Goal: Task Accomplishment & Management: Manage account settings

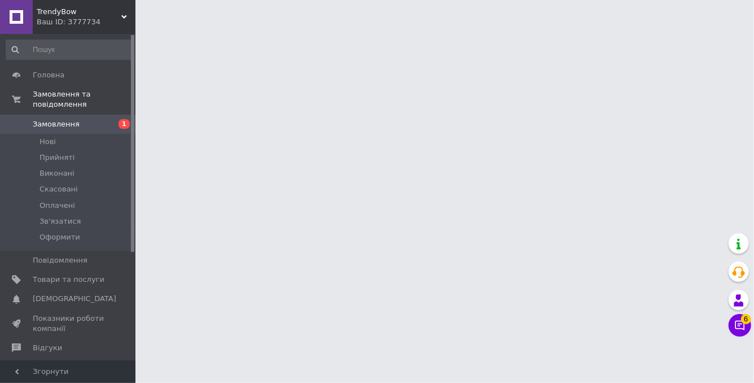
click at [54, 126] on span "Замовлення" at bounding box center [56, 124] width 47 height 10
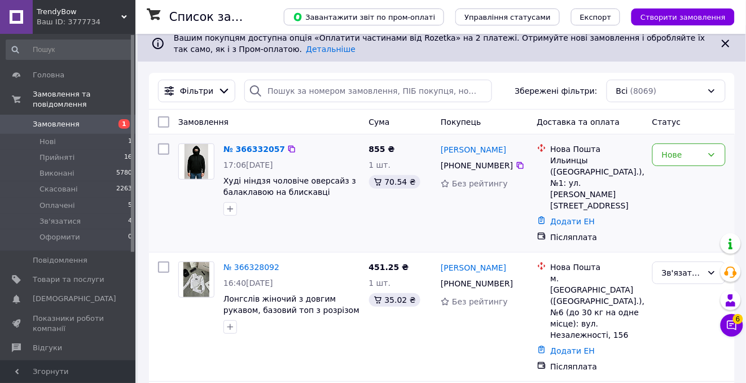
scroll to position [17, 0]
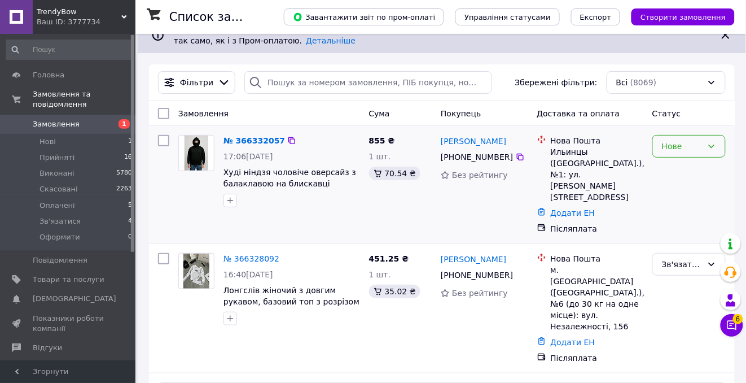
click at [678, 143] on div "Нове" at bounding box center [682, 146] width 41 height 12
click at [676, 251] on li "Зв'язатися" at bounding box center [690, 252] width 72 height 20
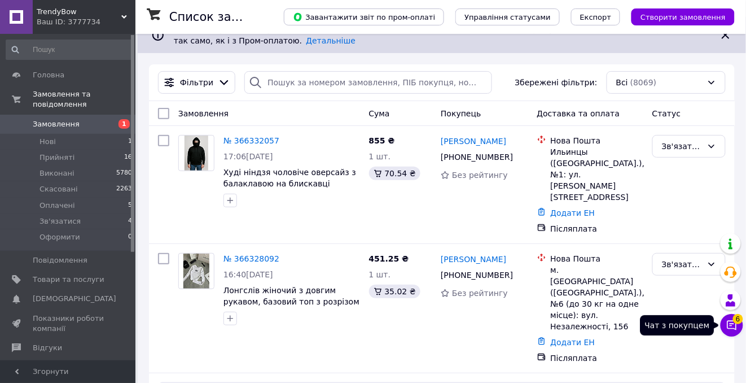
click at [737, 324] on icon at bounding box center [731, 324] width 11 height 11
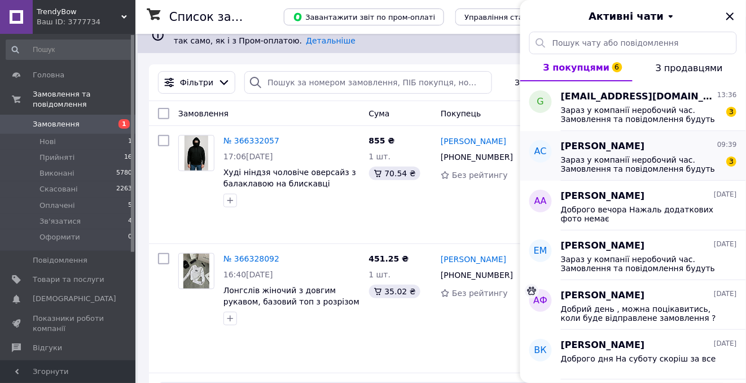
click at [695, 167] on span "Зараз у компанії неробочий час. Замовлення та повідомлення будуть оброблені з 1…" at bounding box center [641, 164] width 160 height 18
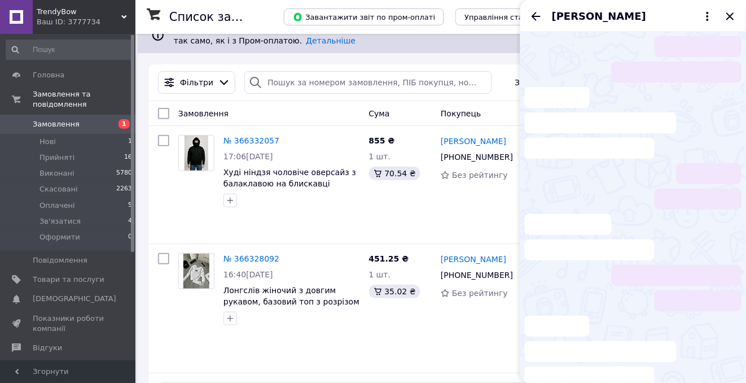
scroll to position [78, 0]
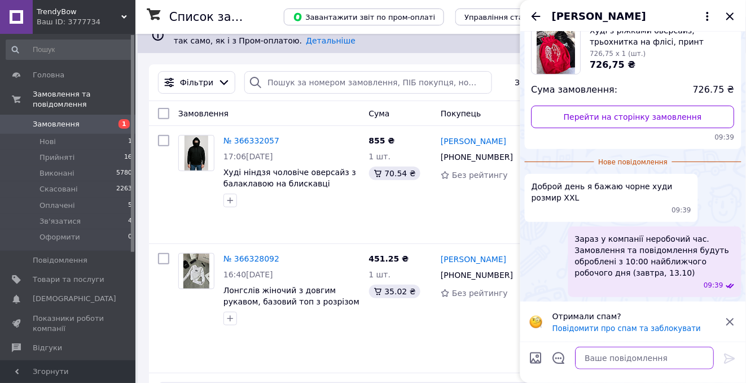
click at [593, 357] on textarea at bounding box center [645, 358] width 139 height 23
click at [50, 126] on span "Замовлення" at bounding box center [56, 124] width 47 height 10
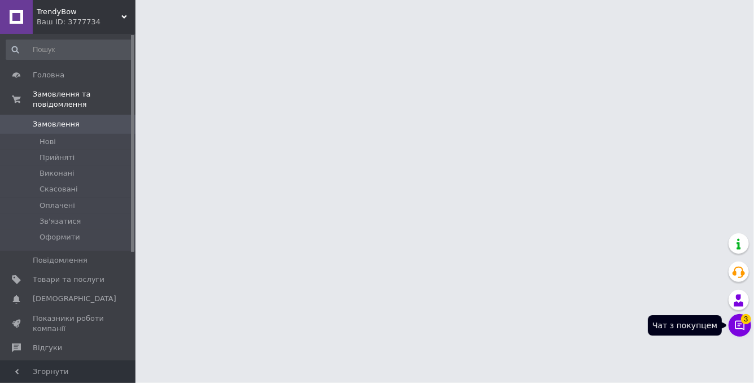
click at [744, 331] on button "Чат з покупцем 3" at bounding box center [740, 325] width 23 height 23
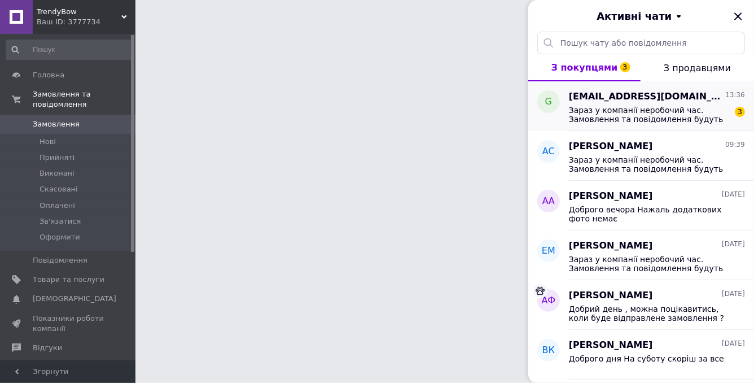
click at [704, 115] on span "Зараз у компанії неробочий час. Замовлення та повідомлення будуть оброблені з 1…" at bounding box center [649, 115] width 160 height 18
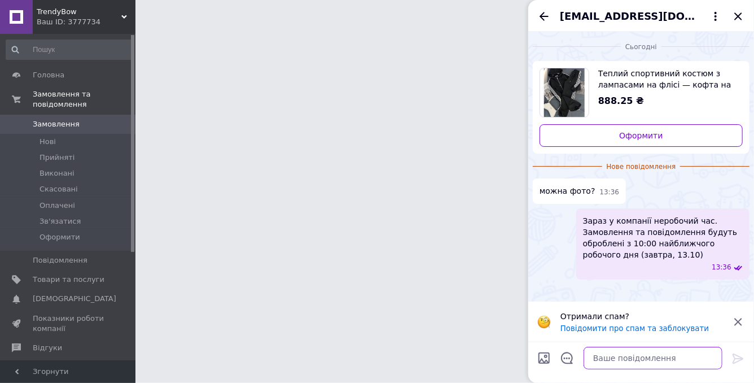
click at [608, 354] on textarea at bounding box center [653, 358] width 139 height 23
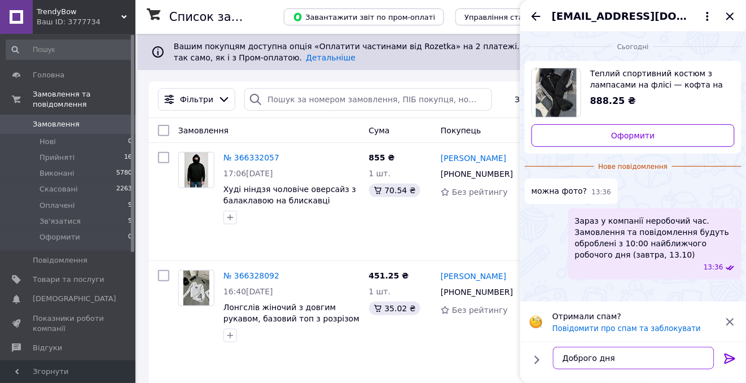
scroll to position [19, 0]
type textarea "Доброго дня Додаткових фото немає"
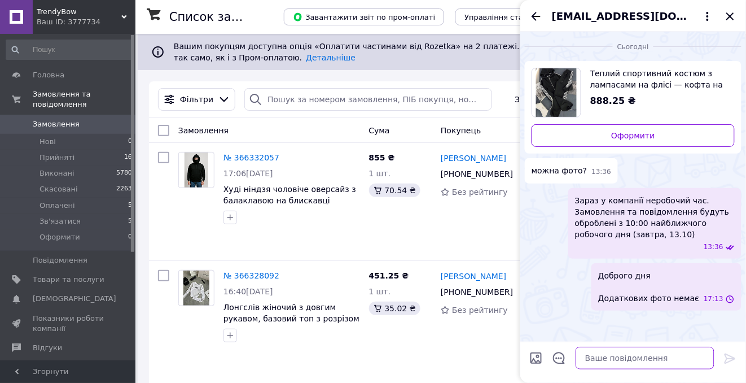
scroll to position [0, 0]
click at [730, 12] on icon "Закрити" at bounding box center [731, 17] width 14 height 14
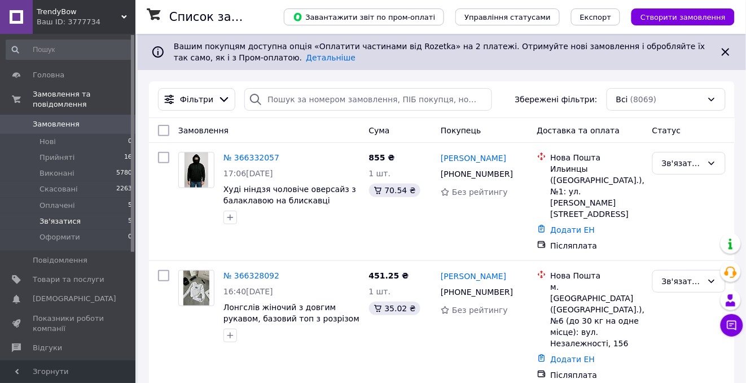
click at [64, 222] on span "Зв'язатися" at bounding box center [60, 221] width 41 height 10
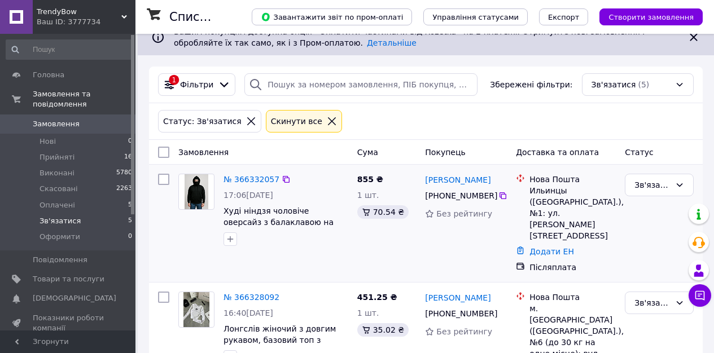
scroll to position [21, 0]
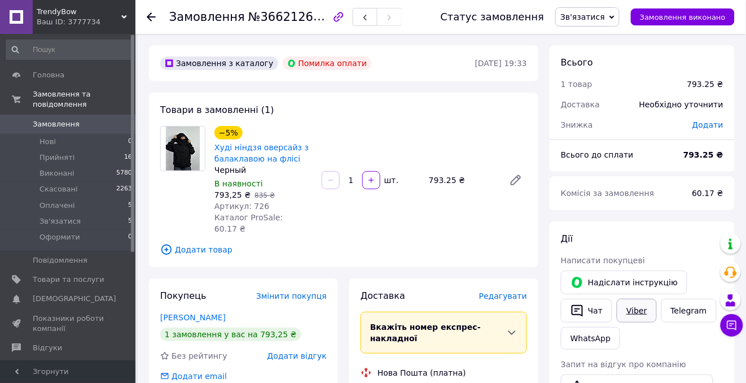
click at [638, 313] on link "Viber" at bounding box center [637, 311] width 40 height 24
click at [605, 18] on span "Зв'язатися" at bounding box center [582, 16] width 45 height 9
click at [598, 67] on li "Скасовано" at bounding box center [587, 73] width 63 height 17
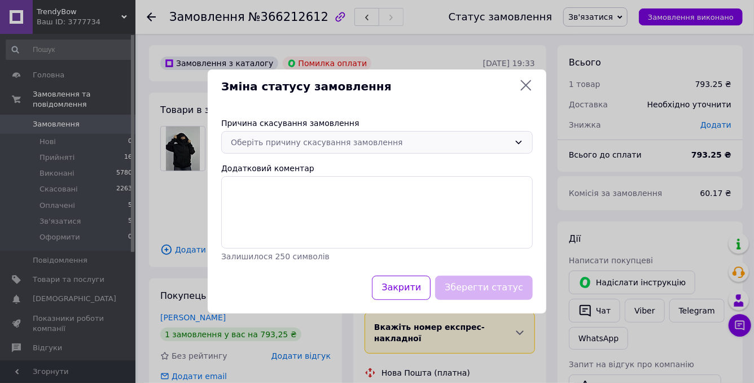
click at [362, 143] on div "Оберіть причину скасування замовлення" at bounding box center [370, 142] width 279 height 12
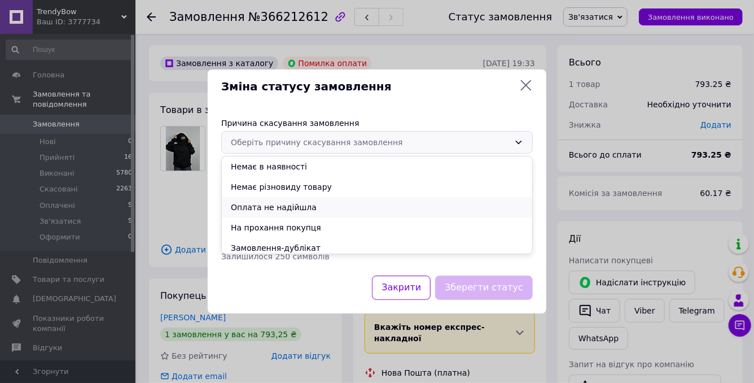
click at [319, 205] on li "Оплата не надійшла" at bounding box center [377, 207] width 310 height 20
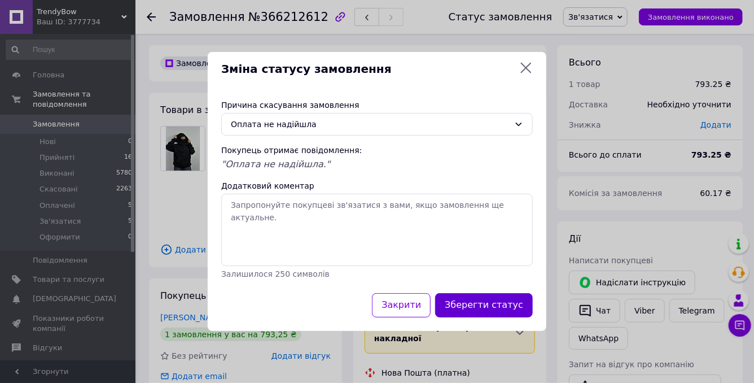
click at [460, 302] on button "Зберегти статус" at bounding box center [484, 305] width 98 height 24
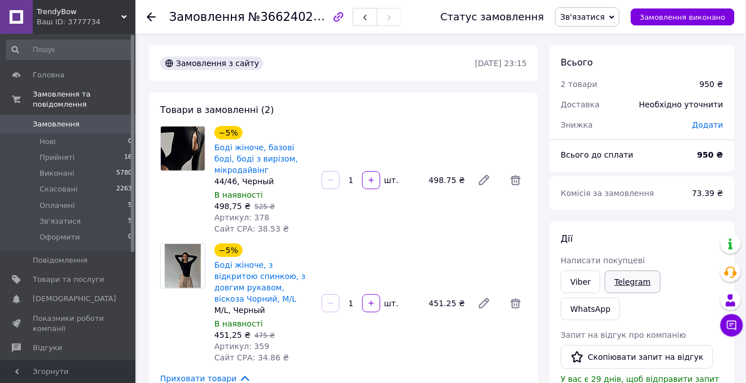
click at [640, 285] on link "Telegram" at bounding box center [632, 281] width 55 height 23
click at [575, 288] on link "Viber" at bounding box center [581, 281] width 40 height 23
click at [275, 18] on span "№366240242" at bounding box center [288, 17] width 80 height 14
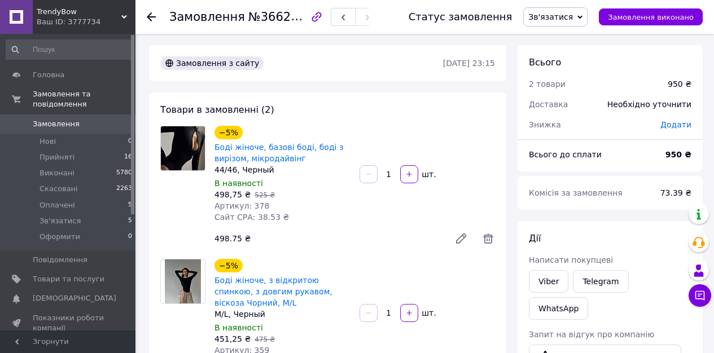
click at [343, 132] on div "−5% Боді жіноче, базові боді, боді з вирізом, мікродайвінг" at bounding box center [282, 145] width 138 height 41
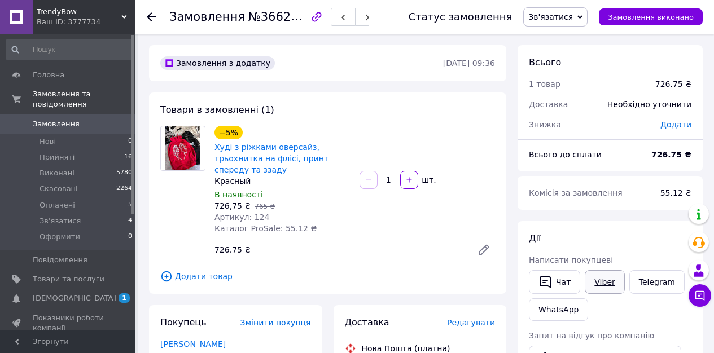
click at [608, 284] on link "Viber" at bounding box center [605, 282] width 40 height 24
click at [647, 281] on link "Telegram" at bounding box center [656, 282] width 55 height 24
click at [273, 16] on span "№366261372" at bounding box center [288, 17] width 80 height 14
click at [603, 289] on link "Viber" at bounding box center [605, 282] width 40 height 24
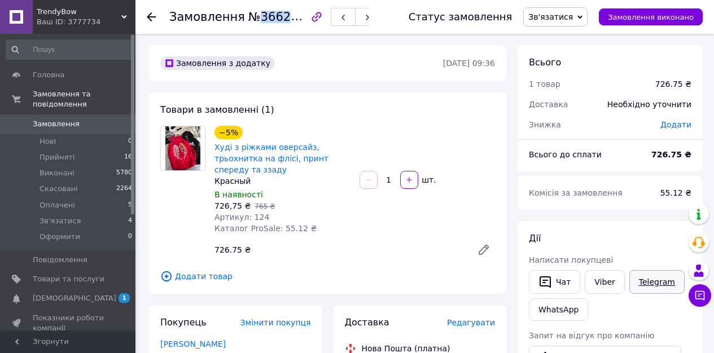
click at [655, 285] on link "Telegram" at bounding box center [656, 282] width 55 height 24
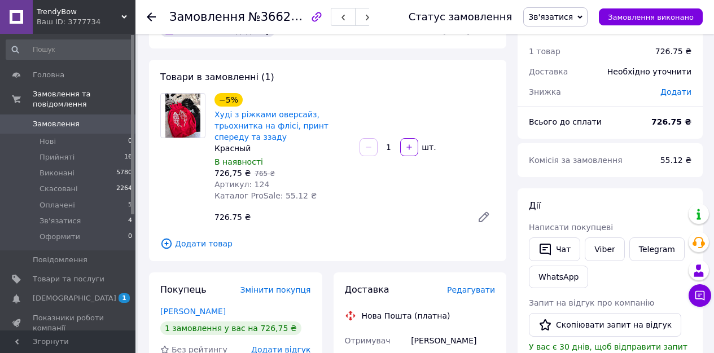
scroll to position [98, 0]
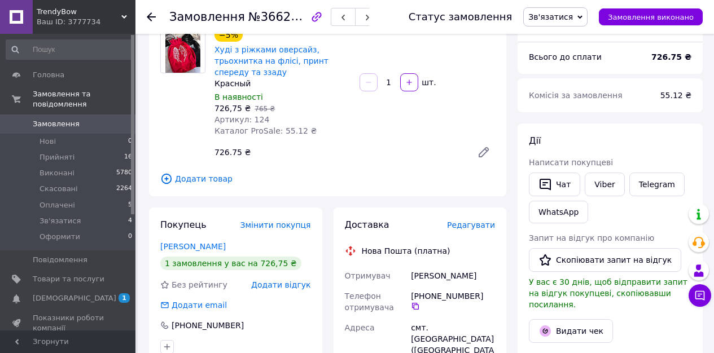
click at [430, 272] on div "[PERSON_NAME]" at bounding box center [453, 276] width 89 height 20
click at [430, 272] on div "Смаль Артур" at bounding box center [453, 276] width 89 height 20
copy div "Смаль Артур"
click at [295, 16] on span "№366261372" at bounding box center [288, 17] width 80 height 14
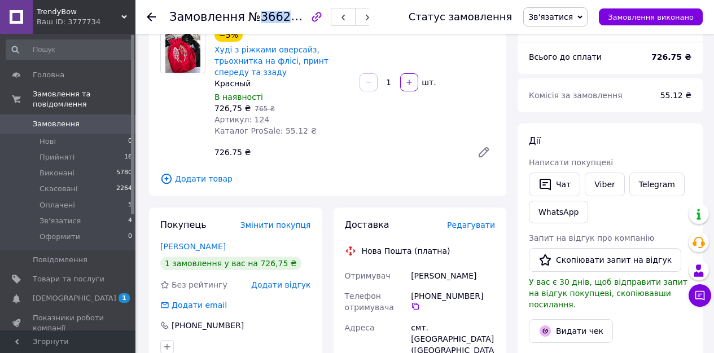
click at [295, 16] on span "№366261372" at bounding box center [288, 17] width 80 height 14
copy span "366261372"
click at [558, 185] on button "Чат" at bounding box center [554, 185] width 51 height 24
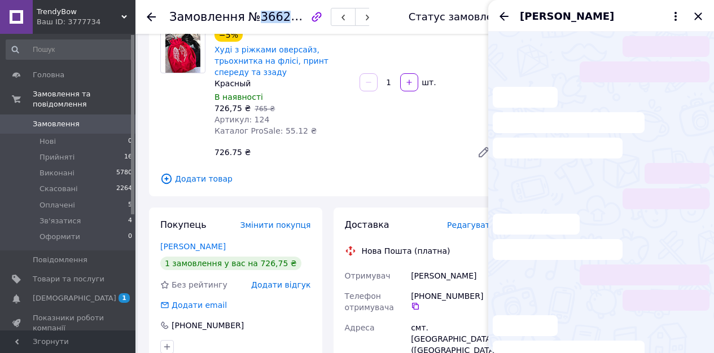
scroll to position [88, 0]
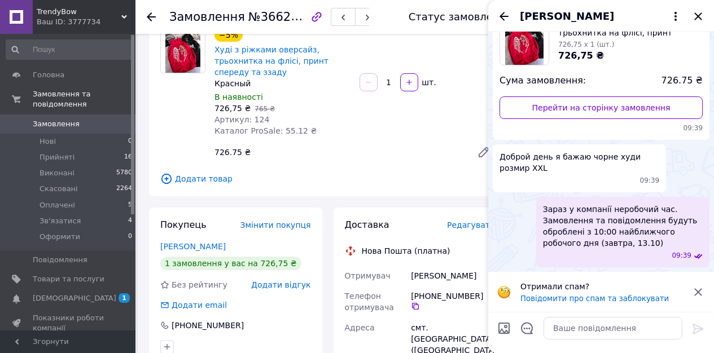
click at [408, 162] on div "−5% Худі з ріжками оверсайз, трьохнитка на флісі, принт спереду та ззаду Красны…" at bounding box center [355, 96] width 290 height 140
click at [696, 19] on icon "Закрити" at bounding box center [698, 17] width 14 height 14
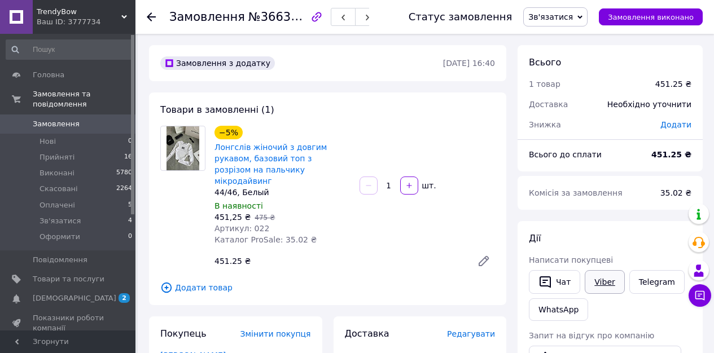
click at [605, 284] on link "Viber" at bounding box center [605, 282] width 40 height 24
click at [261, 16] on span "№366328092" at bounding box center [288, 17] width 80 height 14
click at [265, 13] on span "№366328092" at bounding box center [288, 17] width 80 height 14
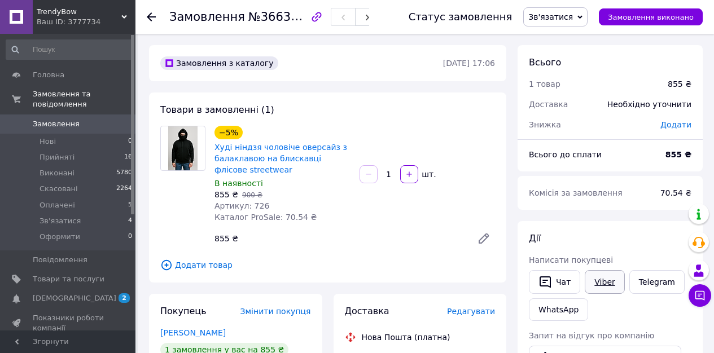
click at [601, 281] on link "Viber" at bounding box center [605, 282] width 40 height 24
click at [257, 18] on span "№366332057" at bounding box center [288, 17] width 80 height 14
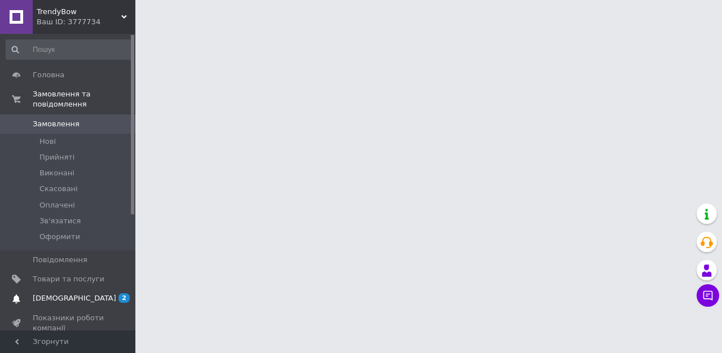
click at [56, 300] on span "[DEMOGRAPHIC_DATA]" at bounding box center [75, 299] width 84 height 10
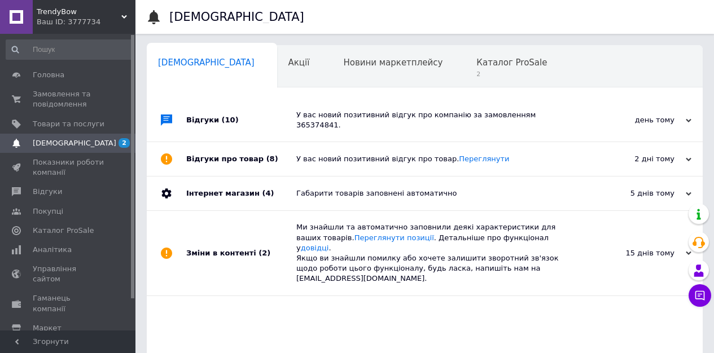
scroll to position [0, 6]
click at [471, 75] on span "2" at bounding box center [506, 74] width 71 height 8
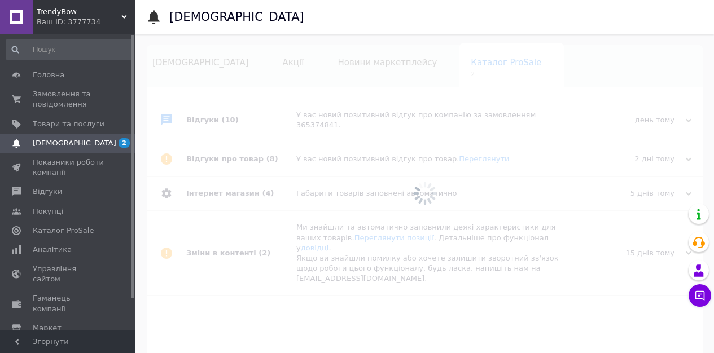
scroll to position [0, 17]
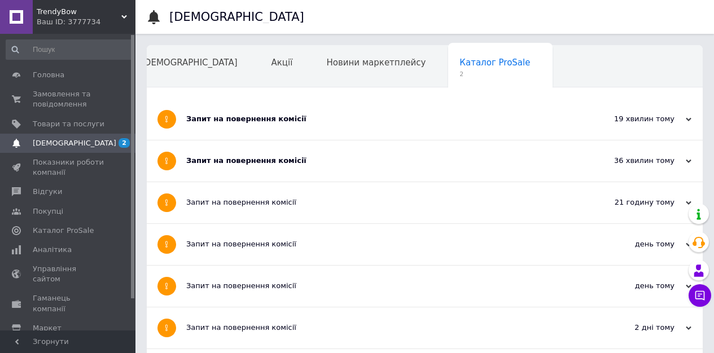
click at [301, 167] on div "Запит на повернення комісії" at bounding box center [382, 161] width 392 height 41
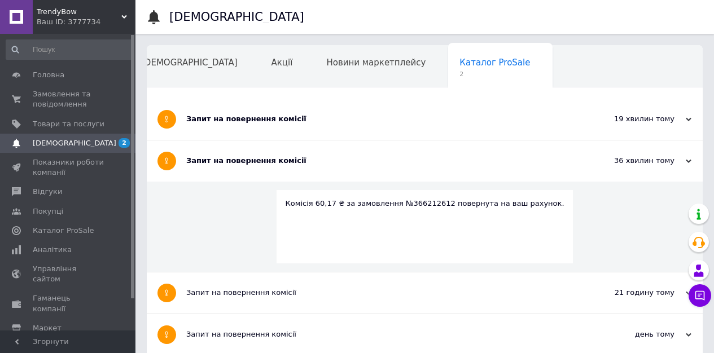
click at [277, 125] on div "Запит на повернення комісії" at bounding box center [382, 119] width 392 height 41
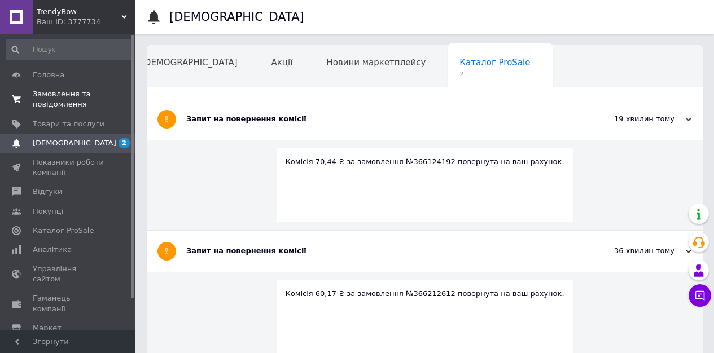
click at [85, 99] on span "Замовлення та повідомлення" at bounding box center [69, 99] width 72 height 20
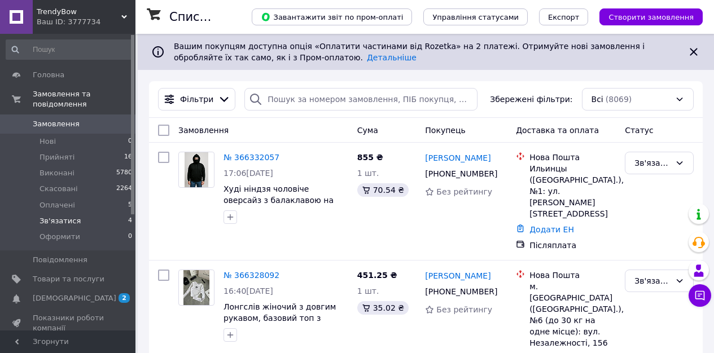
click at [69, 226] on li "Зв'язатися 4" at bounding box center [69, 221] width 139 height 16
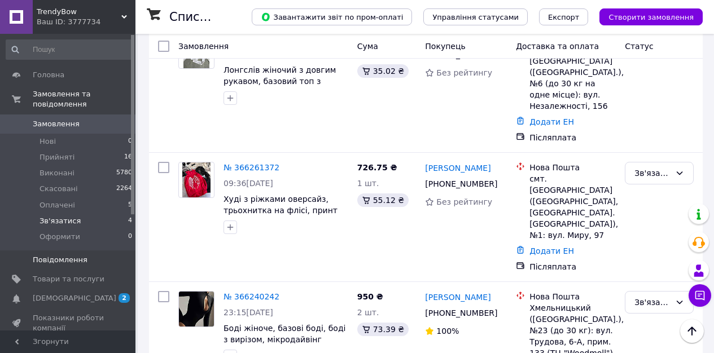
scroll to position [297, 0]
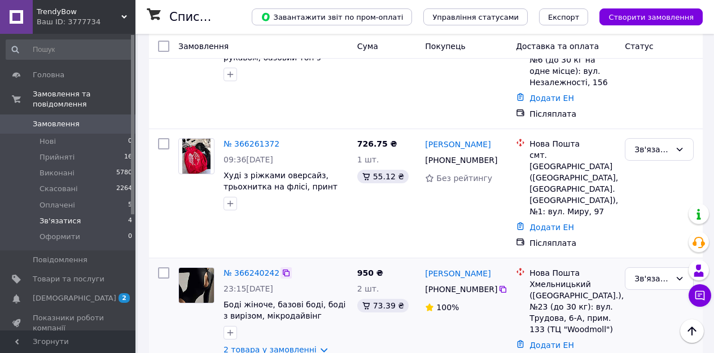
click at [287, 269] on icon at bounding box center [286, 273] width 9 height 9
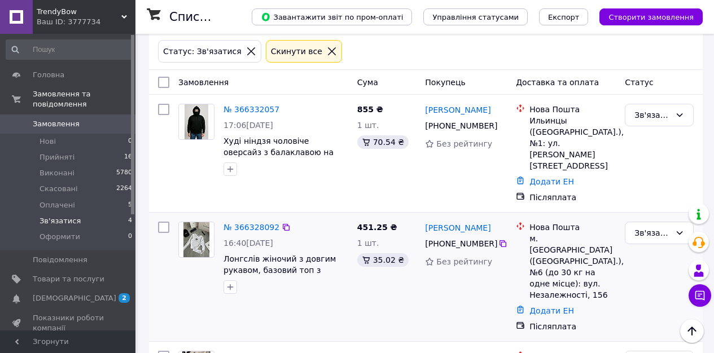
scroll to position [85, 0]
click at [284, 222] on icon at bounding box center [286, 226] width 9 height 9
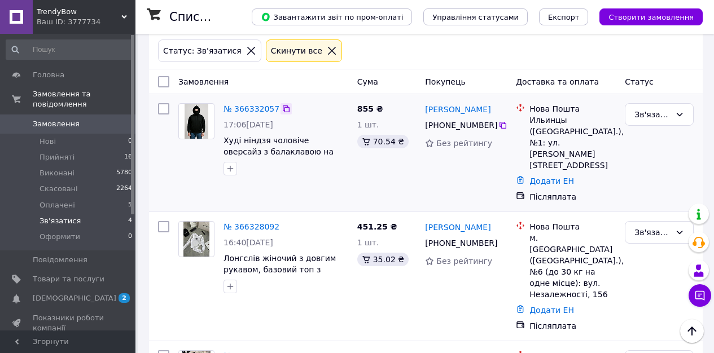
click at [282, 108] on icon at bounding box center [286, 108] width 9 height 9
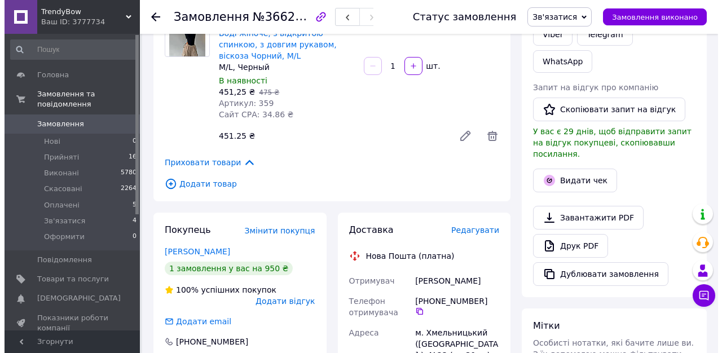
scroll to position [294, 0]
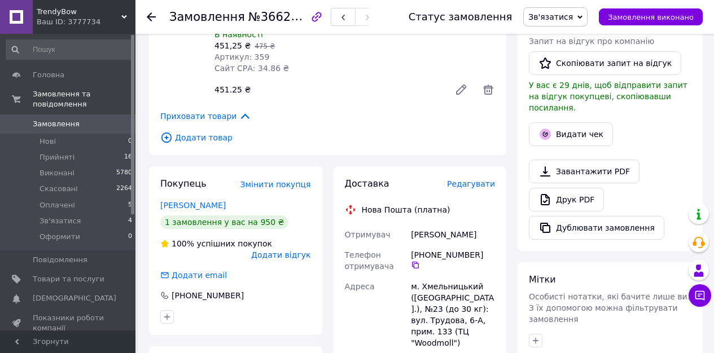
click at [434, 239] on div "[PERSON_NAME]" at bounding box center [453, 235] width 89 height 20
copy div "[PERSON_NAME]"
click at [481, 183] on span "Редагувати" at bounding box center [471, 183] width 48 height 9
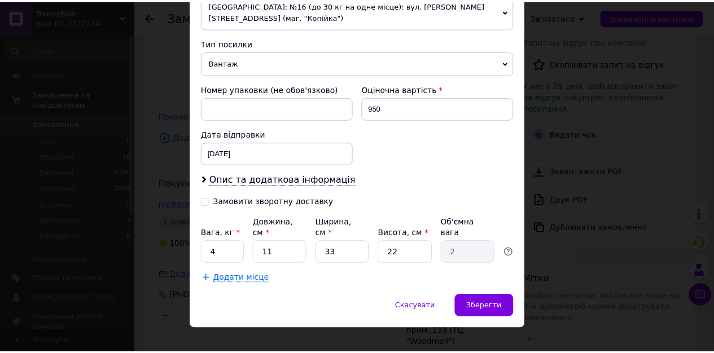
scroll to position [439, 0]
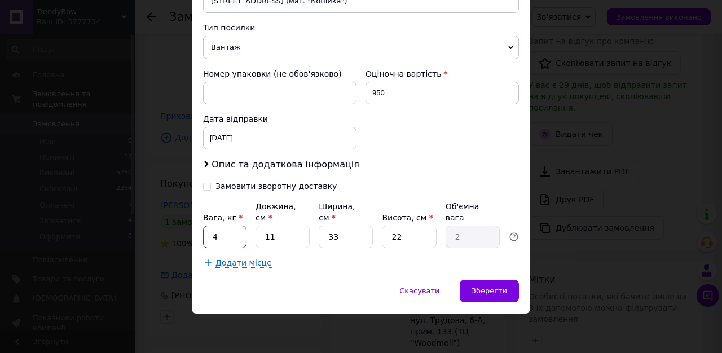
click at [230, 234] on input "4" at bounding box center [224, 237] width 43 height 23
type input "1"
click at [286, 238] on input "11" at bounding box center [283, 237] width 54 height 23
type input "1"
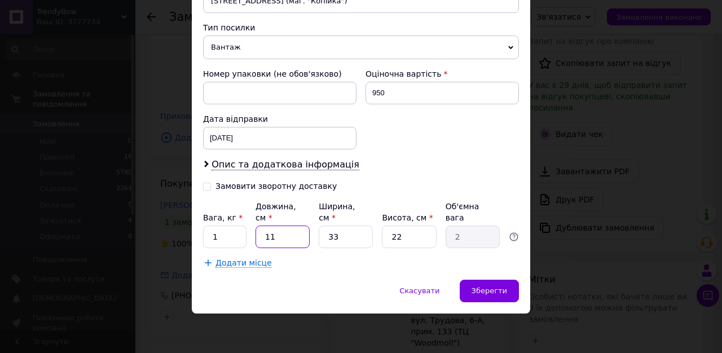
type input "0.18"
type input "10"
type input "1.82"
type input "10"
click at [330, 233] on input "33" at bounding box center [346, 237] width 54 height 23
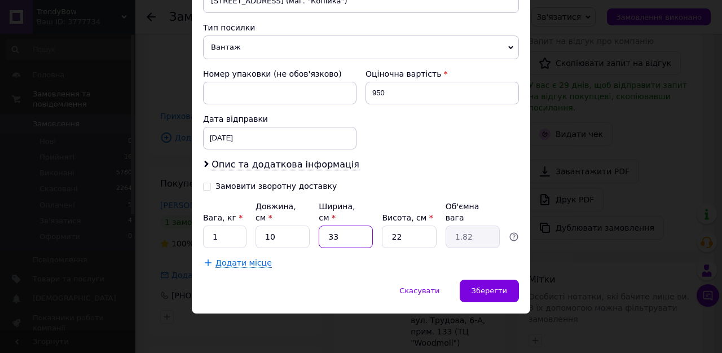
click at [330, 233] on input "33" at bounding box center [346, 237] width 54 height 23
type input "2"
type input "0.11"
type input "20"
type input "1.1"
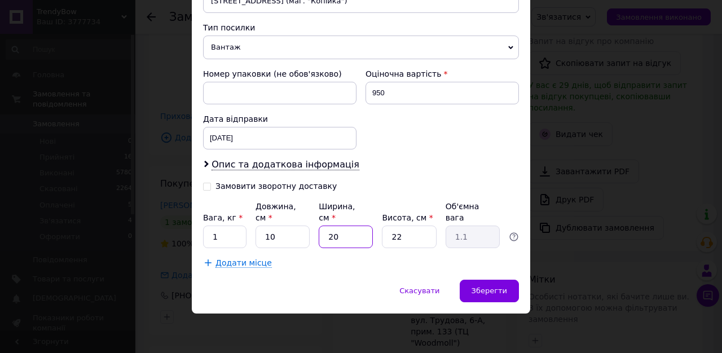
type input "20"
click at [402, 234] on input "22" at bounding box center [409, 237] width 54 height 23
type input "2"
type input "0.1"
type input "20"
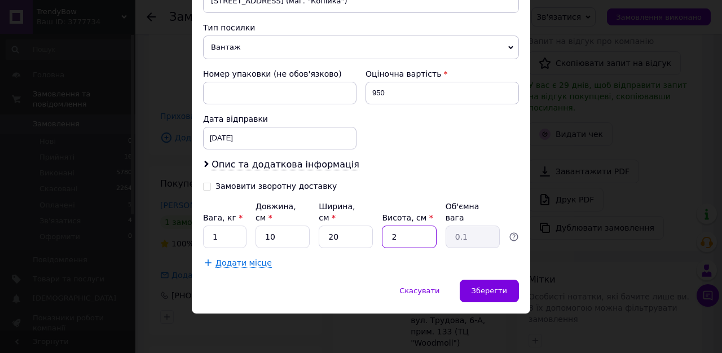
type input "1"
type input "20"
click at [479, 291] on span "Зберегти" at bounding box center [490, 291] width 36 height 8
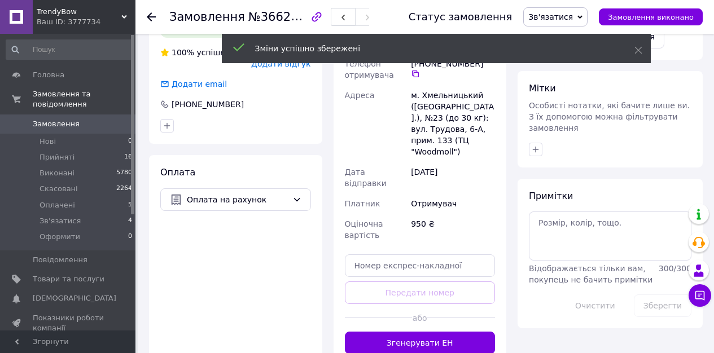
scroll to position [485, 0]
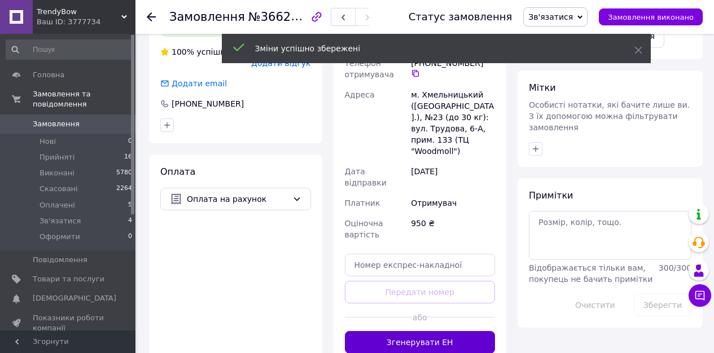
click at [426, 331] on button "Згенерувати ЕН" at bounding box center [420, 342] width 151 height 23
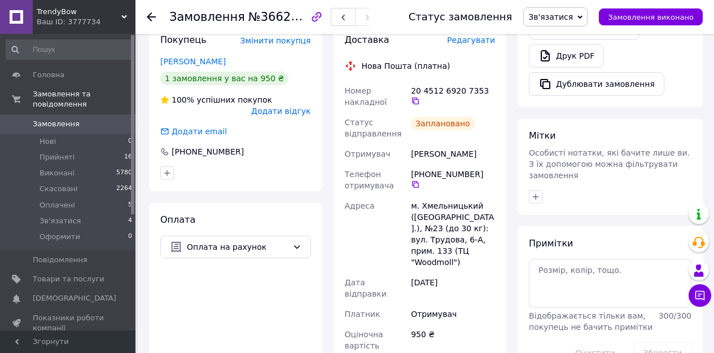
scroll to position [374, 0]
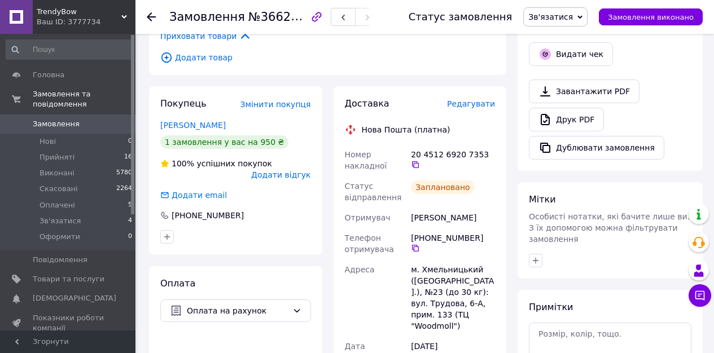
click at [438, 222] on div "Щедріна Ірина" at bounding box center [453, 218] width 89 height 20
click at [413, 164] on icon at bounding box center [415, 164] width 7 height 7
click at [567, 19] on span "Зв'язатися" at bounding box center [550, 16] width 45 height 9
click at [568, 34] on li "Прийнято" at bounding box center [555, 39] width 63 height 17
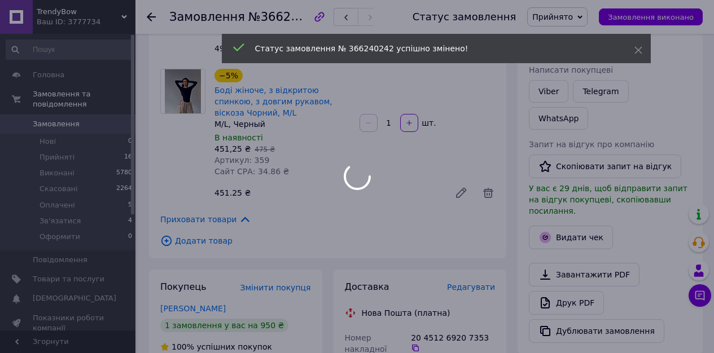
scroll to position [168, 0]
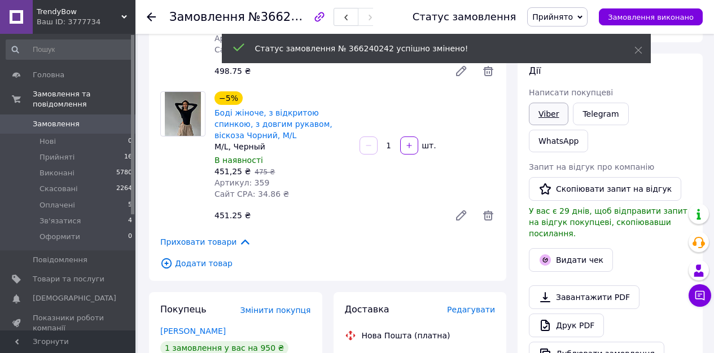
click at [544, 115] on link "Viber" at bounding box center [549, 114] width 40 height 23
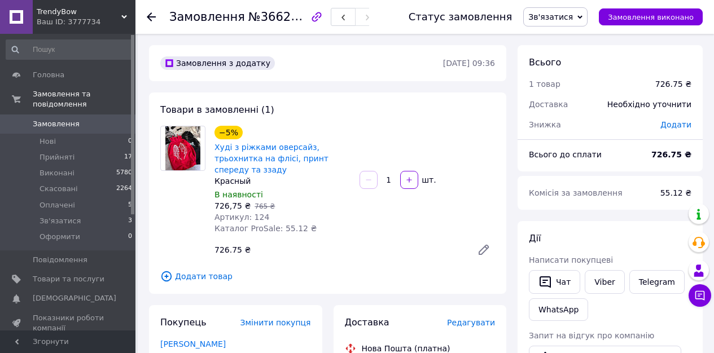
click at [564, 11] on span "Зв'язатися" at bounding box center [555, 16] width 64 height 19
click at [564, 75] on li "Скасовано" at bounding box center [555, 73] width 63 height 17
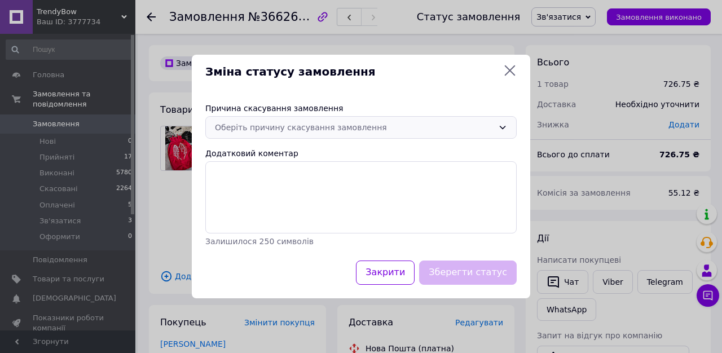
click at [362, 129] on div "Оберіть причину скасування замовлення" at bounding box center [354, 127] width 279 height 12
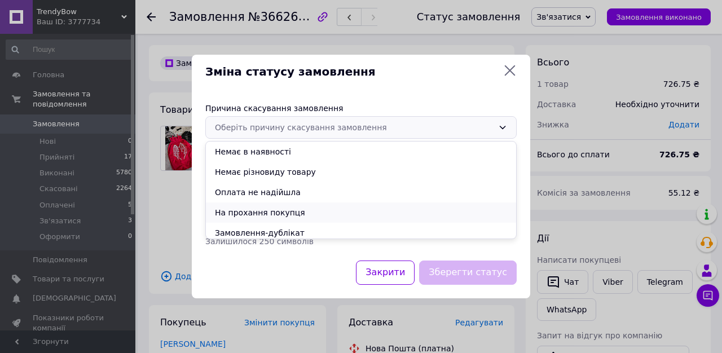
click at [265, 213] on li "На прохання покупця" at bounding box center [361, 213] width 310 height 20
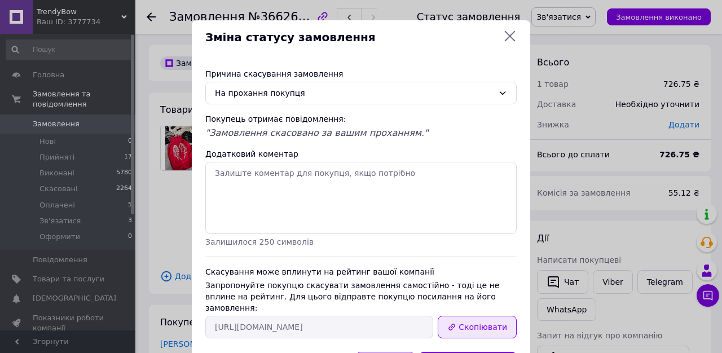
click at [482, 316] on button "Скопіювати" at bounding box center [477, 327] width 79 height 23
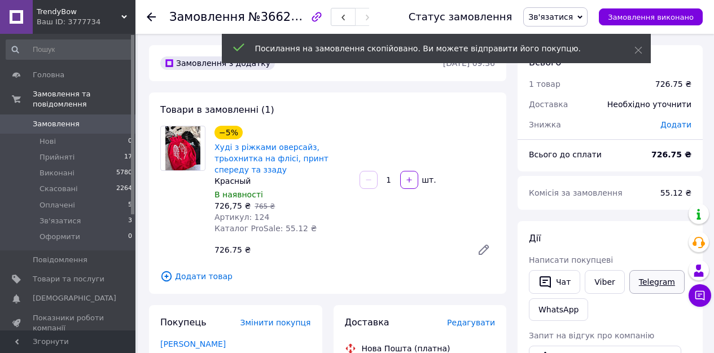
click at [647, 289] on link "Telegram" at bounding box center [656, 282] width 55 height 24
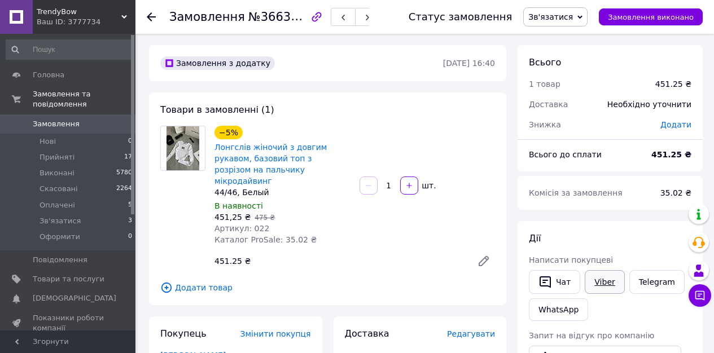
click at [600, 280] on link "Viber" at bounding box center [605, 282] width 40 height 24
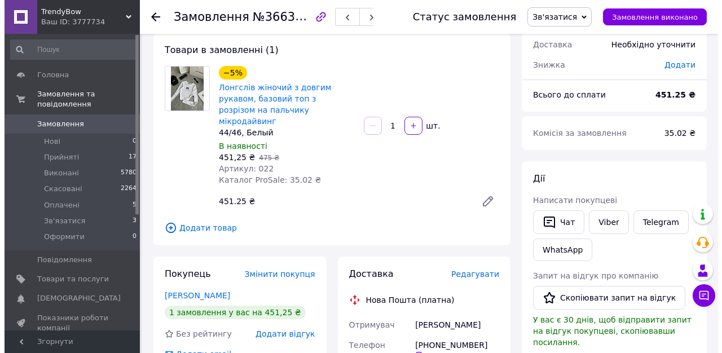
scroll to position [107, 0]
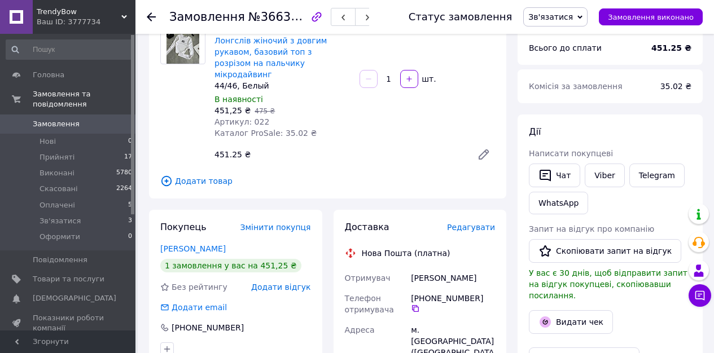
click at [447, 268] on div "Мирошниченко Віка" at bounding box center [453, 278] width 89 height 20
copy div "Мирошниченко Віка"
click at [490, 223] on span "Редагувати" at bounding box center [471, 227] width 48 height 9
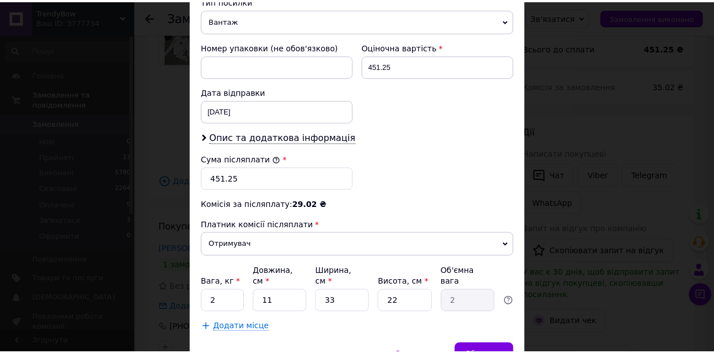
scroll to position [531, 0]
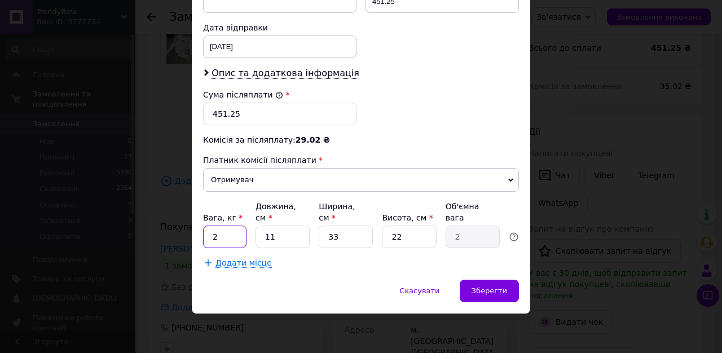
click at [223, 234] on input "2" at bounding box center [224, 237] width 43 height 23
type input "1"
click at [278, 236] on input "11" at bounding box center [283, 237] width 54 height 23
type input "1"
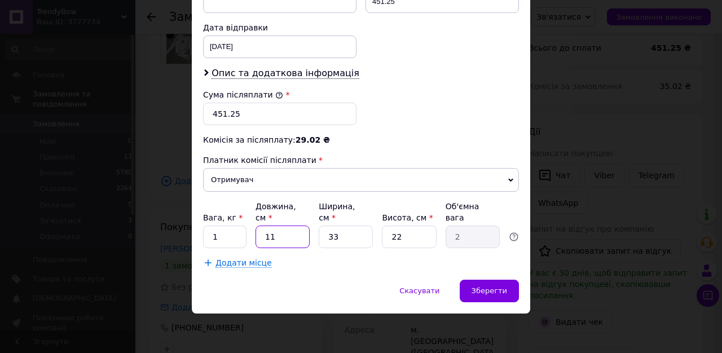
type input "0.18"
type input "10"
type input "1.82"
type input "10"
click at [337, 234] on input "33" at bounding box center [346, 237] width 54 height 23
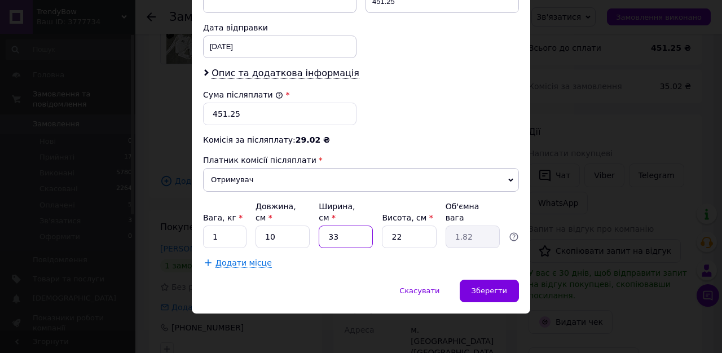
click at [337, 234] on input "33" at bounding box center [346, 237] width 54 height 23
type input "2"
type input "0.11"
type input "20"
type input "1.1"
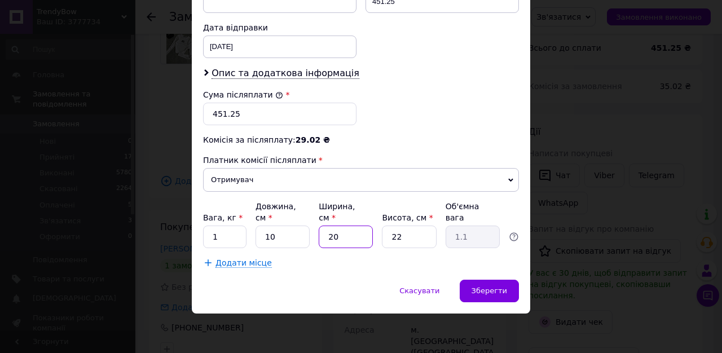
type input "20"
click at [424, 240] on input "22" at bounding box center [409, 237] width 54 height 23
type input "2"
type input "0.1"
type input "20"
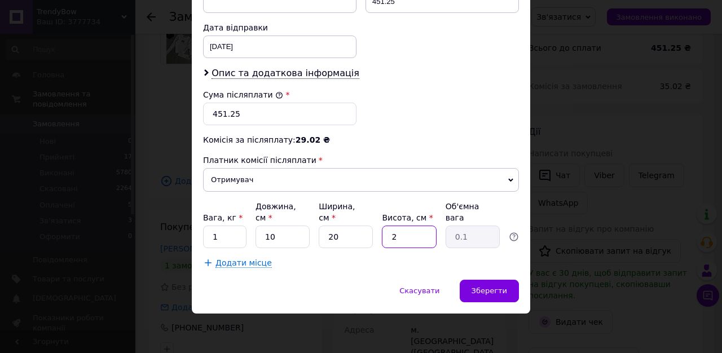
type input "1"
type input "20"
click at [481, 291] on span "Зберегти" at bounding box center [490, 291] width 36 height 8
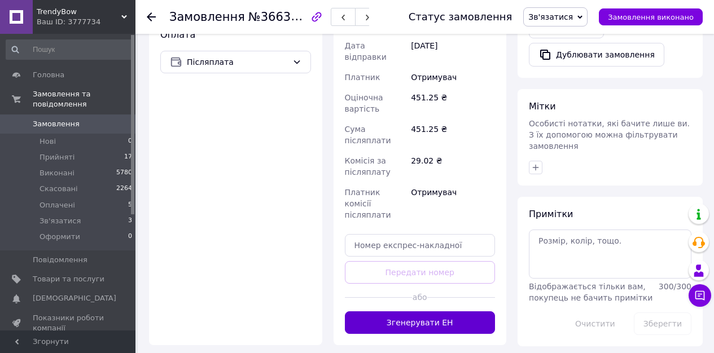
click at [411, 312] on button "Згенерувати ЕН" at bounding box center [420, 323] width 151 height 23
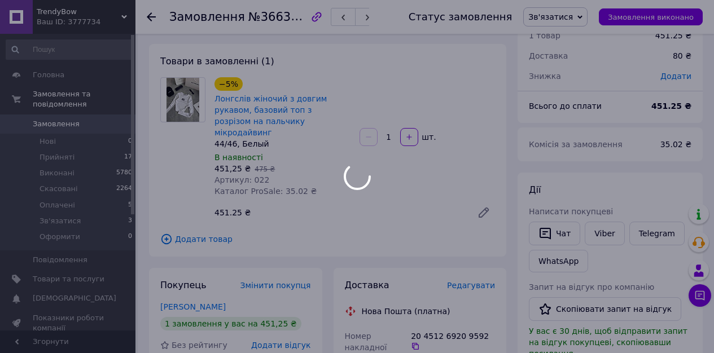
scroll to position [96, 0]
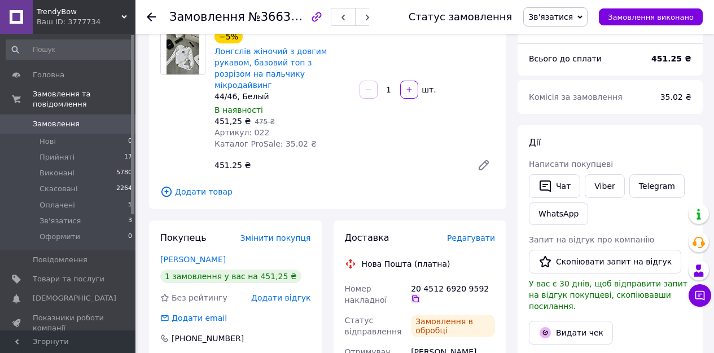
click at [415, 295] on icon at bounding box center [415, 299] width 9 height 9
click at [414, 296] on icon at bounding box center [415, 299] width 7 height 7
click at [554, 23] on span "Зв'язатися" at bounding box center [555, 16] width 64 height 19
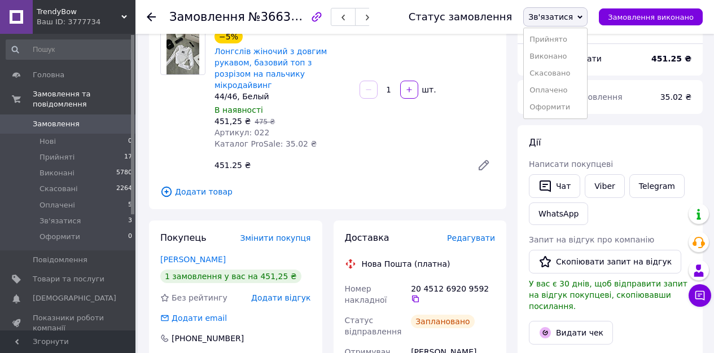
drag, startPoint x: 555, startPoint y: 36, endPoint x: 542, endPoint y: 31, distance: 13.9
click at [555, 36] on li "Прийнято" at bounding box center [555, 39] width 63 height 17
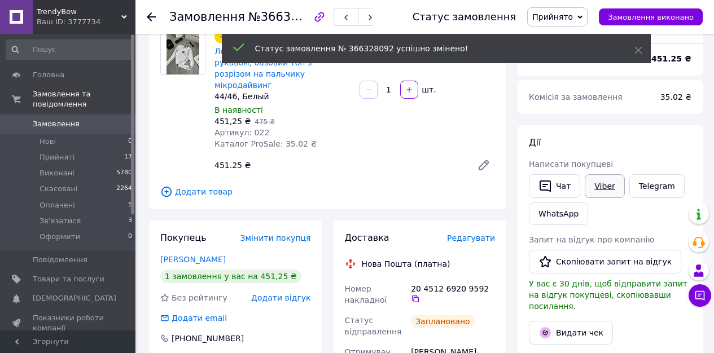
click at [611, 180] on link "Viber" at bounding box center [605, 186] width 40 height 24
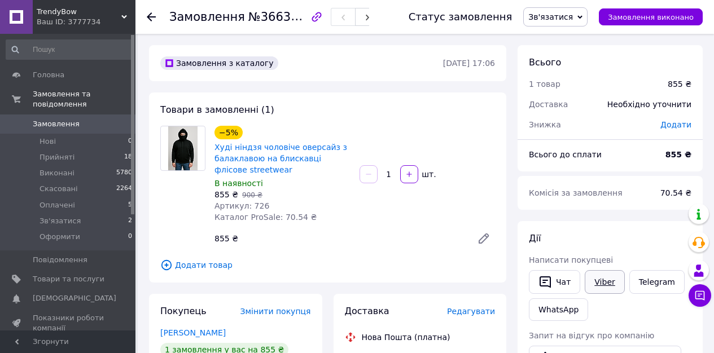
click at [603, 286] on link "Viber" at bounding box center [605, 282] width 40 height 24
click at [568, 17] on span "Зв'язатися" at bounding box center [550, 16] width 45 height 9
click at [559, 37] on li "Прийнято" at bounding box center [555, 39] width 63 height 17
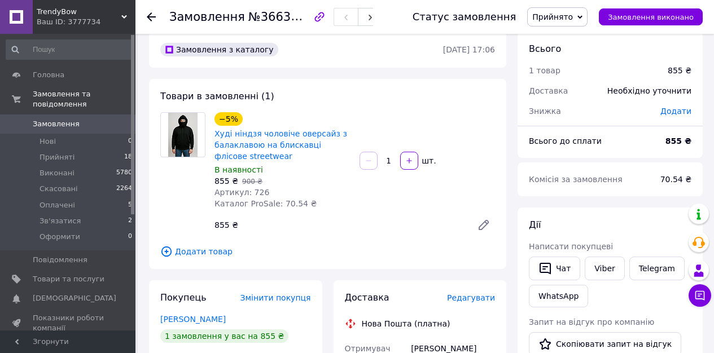
scroll to position [90, 0]
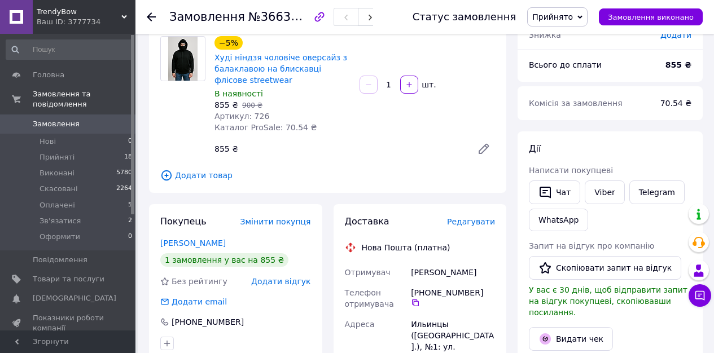
click at [424, 274] on div "[PERSON_NAME]" at bounding box center [453, 272] width 89 height 20
copy div "[PERSON_NAME]"
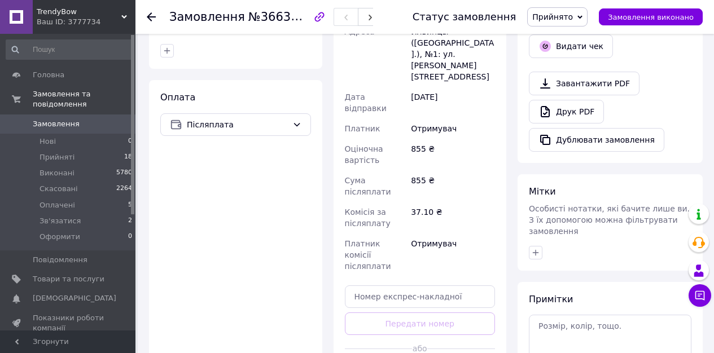
scroll to position [392, 0]
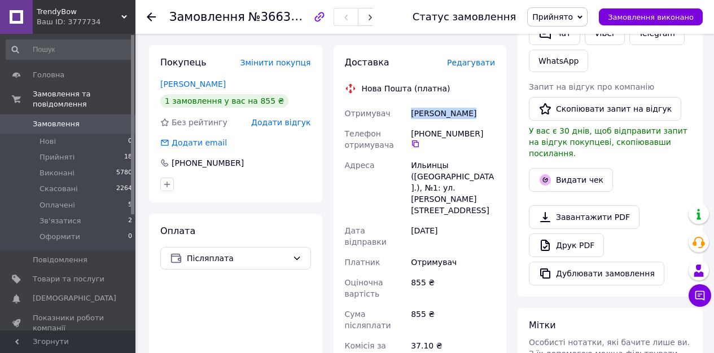
scroll to position [151, 0]
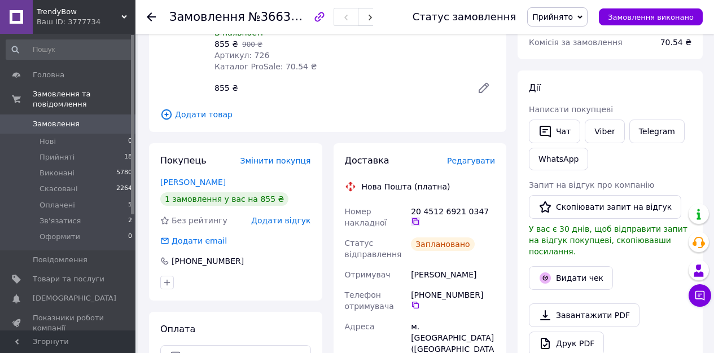
click at [419, 222] on icon at bounding box center [415, 221] width 9 height 9
click at [606, 125] on link "Viber" at bounding box center [605, 132] width 40 height 24
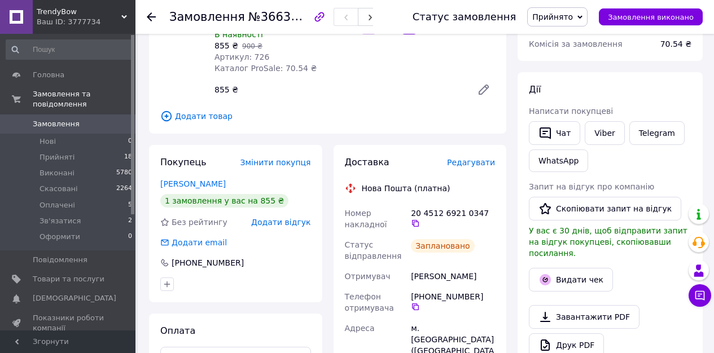
scroll to position [148, 0]
click at [616, 141] on link "Viber" at bounding box center [605, 134] width 40 height 24
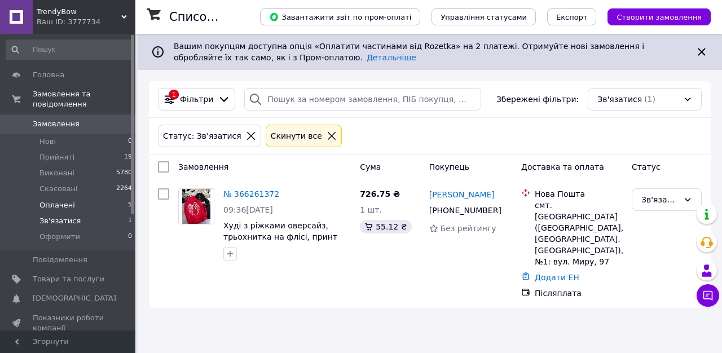
click at [91, 207] on li "Оплачені 5" at bounding box center [69, 206] width 139 height 16
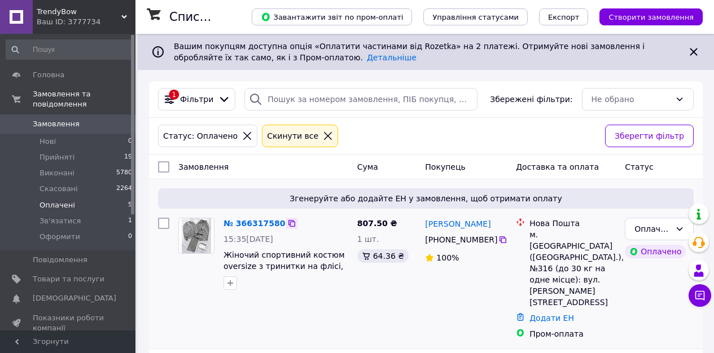
click at [288, 228] on icon at bounding box center [291, 223] width 9 height 9
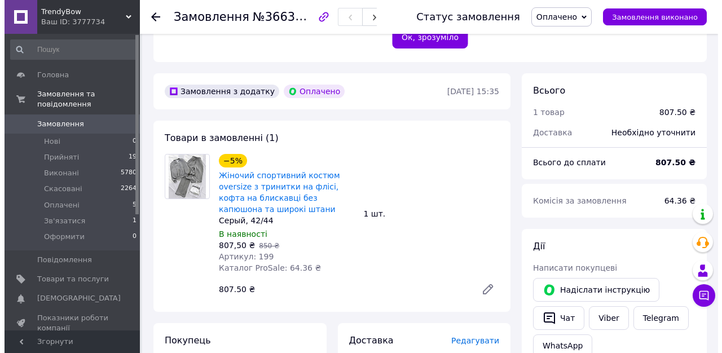
scroll to position [348, 0]
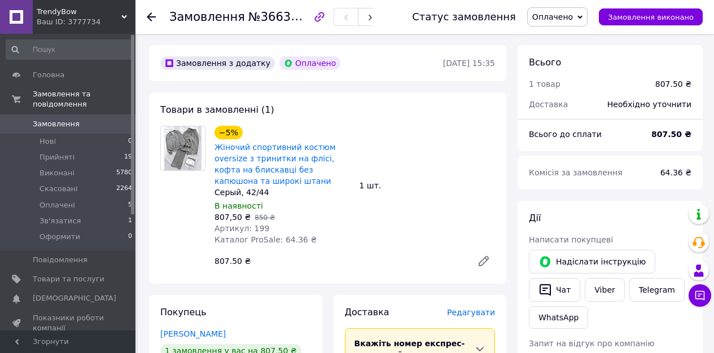
click at [465, 308] on span "Редагувати" at bounding box center [471, 312] width 48 height 9
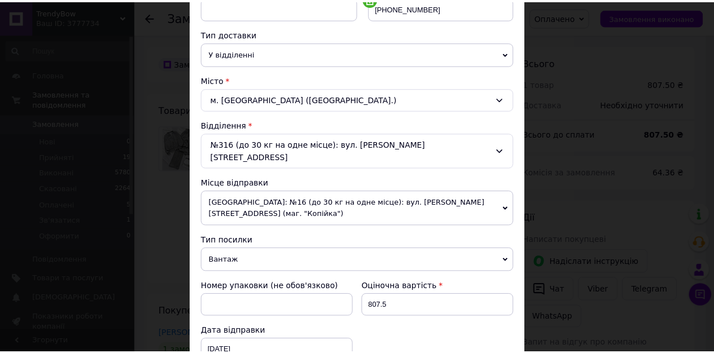
scroll to position [419, 0]
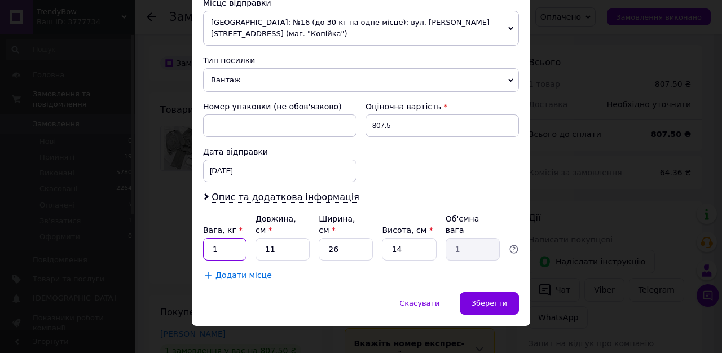
click at [217, 238] on input "1" at bounding box center [224, 249] width 43 height 23
type input "2"
click at [479, 299] on span "Зберегти" at bounding box center [490, 303] width 36 height 8
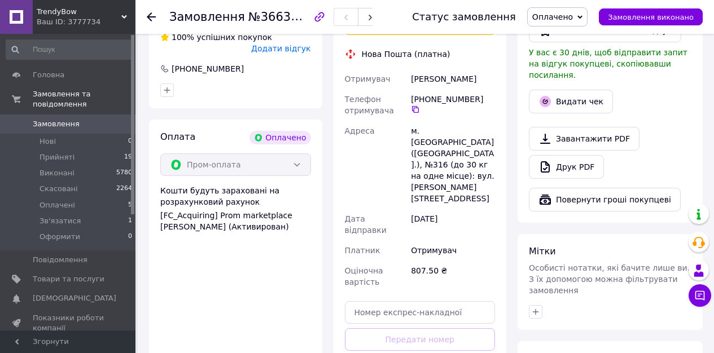
scroll to position [684, 0]
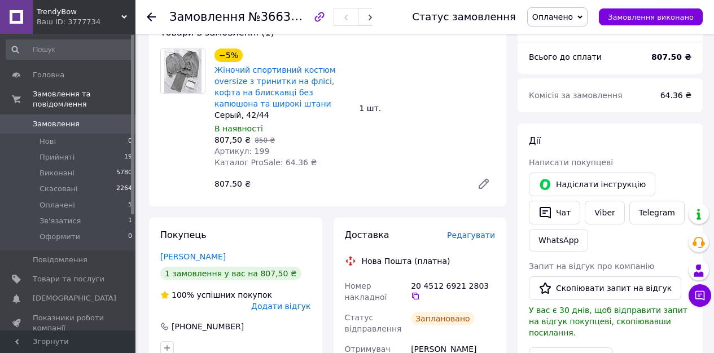
scroll to position [424, 0]
click at [436, 340] on div "Кучерук Олеся" at bounding box center [453, 350] width 89 height 20
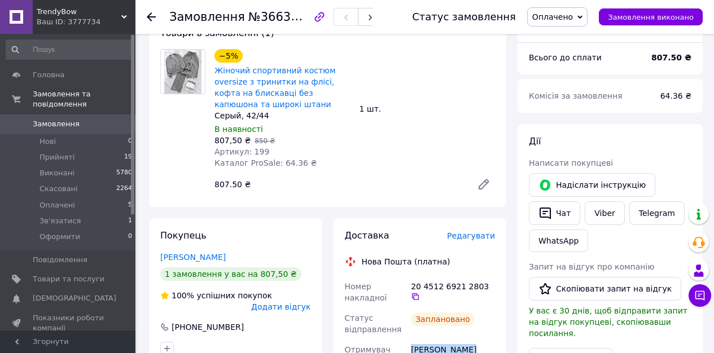
click at [435, 340] on div "Кучерук Олеся" at bounding box center [453, 350] width 89 height 20
copy div "Кучерук Олеся"
click at [418, 292] on icon at bounding box center [415, 296] width 9 height 9
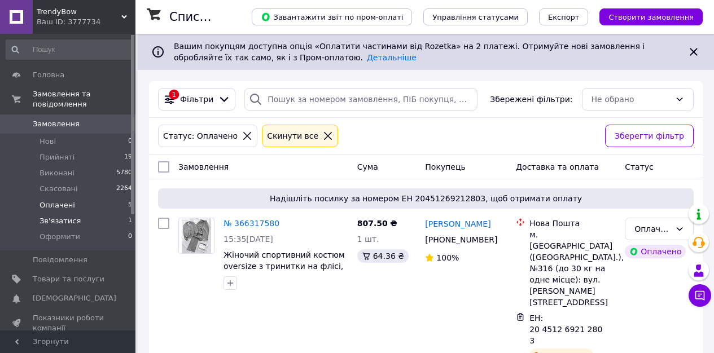
click at [58, 218] on span "Зв'язатися" at bounding box center [60, 221] width 41 height 10
